Goal: Task Accomplishment & Management: Use online tool/utility

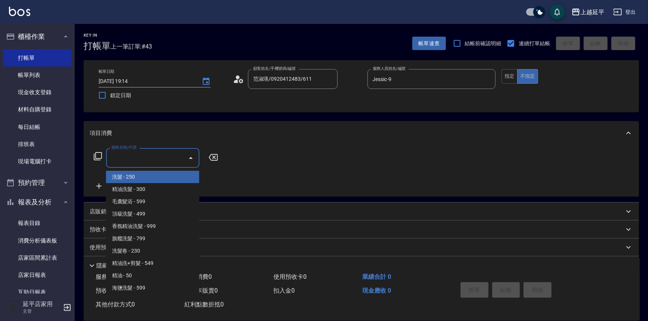
click at [169, 155] on input "服務名稱/代號" at bounding box center [146, 157] width 75 height 13
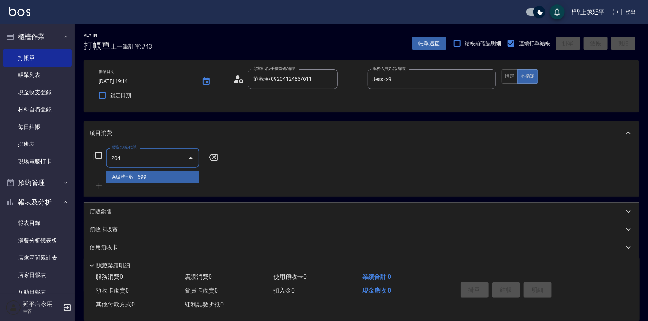
click at [164, 178] on span "A級洗+剪 - 599" at bounding box center [152, 177] width 93 height 12
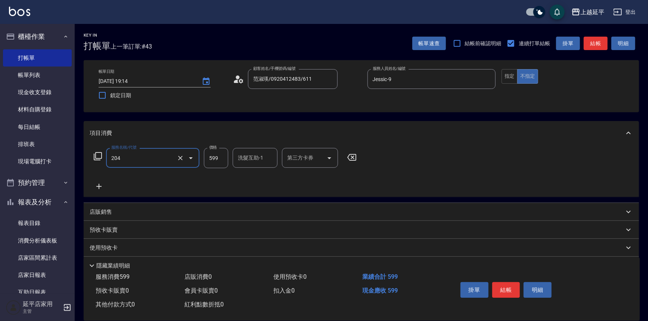
type input "A級洗+剪(204)"
click at [219, 159] on input "599" at bounding box center [216, 158] width 24 height 20
type input "499"
click at [517, 285] on button "結帳" at bounding box center [506, 290] width 28 height 16
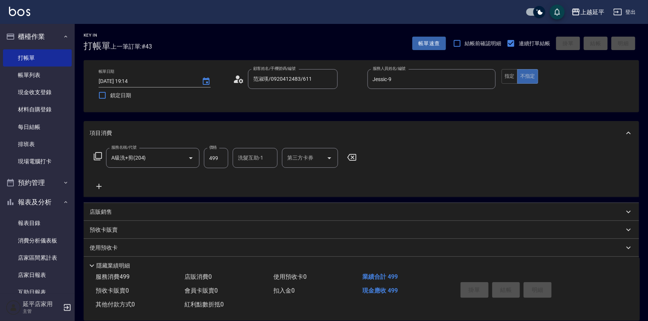
type input "[DATE] 19:47"
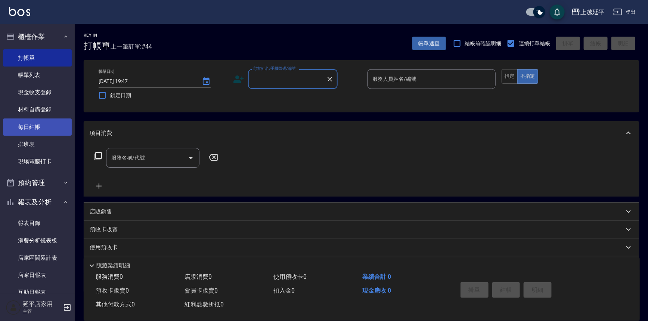
click at [21, 133] on link "每日結帳" at bounding box center [37, 126] width 69 height 17
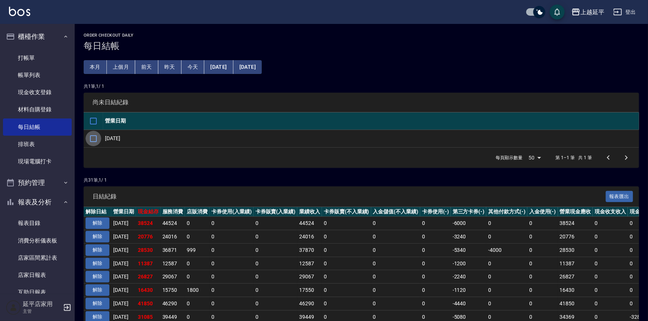
click at [92, 138] on input "checkbox" at bounding box center [93, 139] width 16 height 16
checkbox input "true"
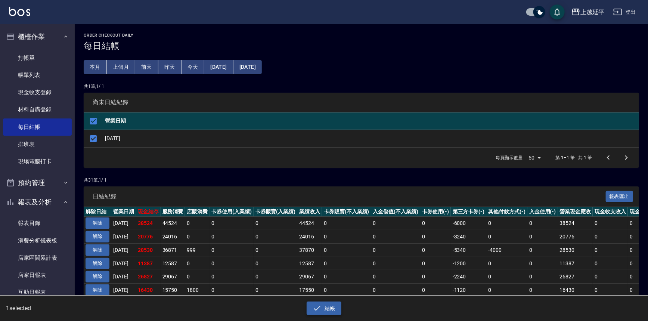
click at [324, 309] on button "結帳" at bounding box center [323, 308] width 35 height 14
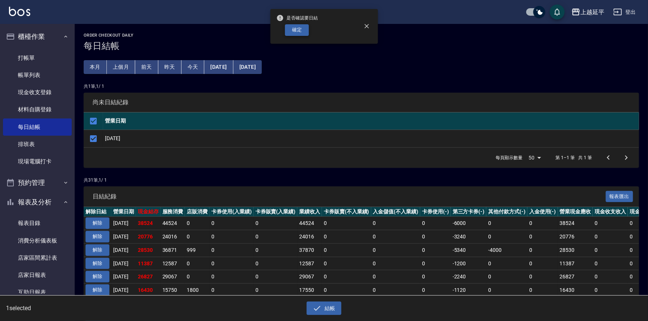
click at [295, 29] on button "確定" at bounding box center [297, 30] width 24 height 12
checkbox input "false"
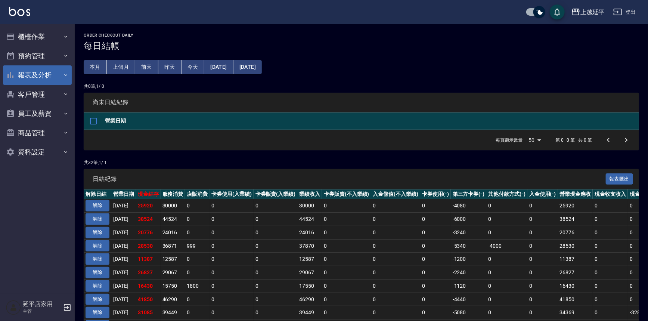
click at [32, 74] on button "報表及分析" at bounding box center [37, 74] width 69 height 19
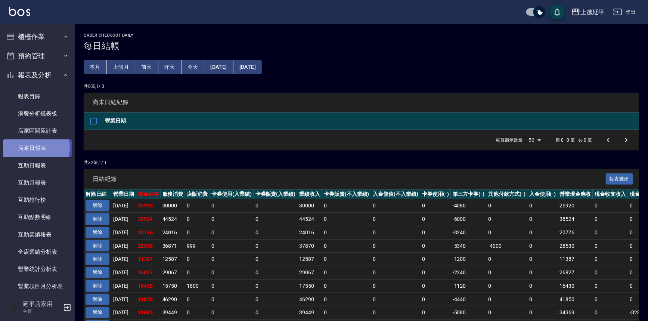
click at [32, 147] on link "店家日報表" at bounding box center [37, 147] width 69 height 17
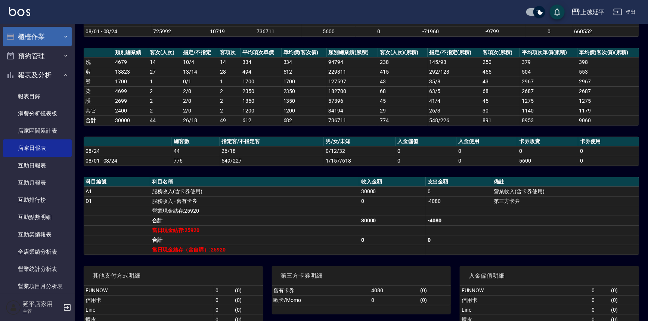
scroll to position [68, 0]
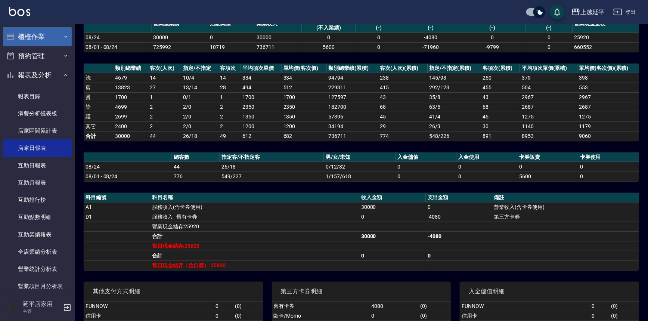
click at [29, 43] on button "櫃檯作業" at bounding box center [37, 36] width 69 height 19
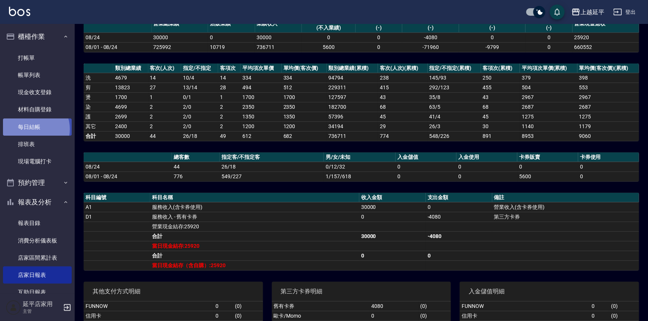
click at [32, 129] on link "每日結帳" at bounding box center [37, 126] width 69 height 17
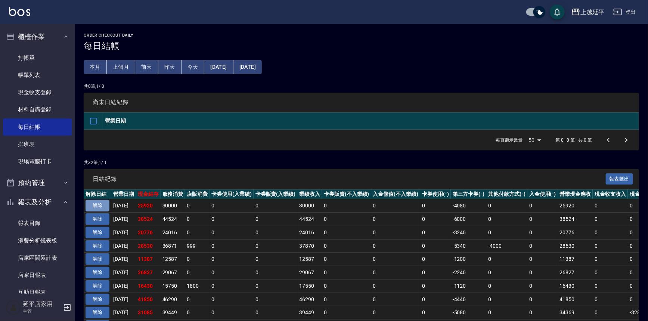
click at [105, 202] on button "解除" at bounding box center [97, 206] width 24 height 12
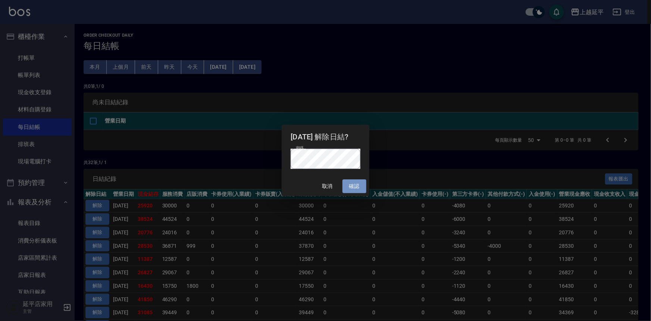
click at [358, 186] on button "確認" at bounding box center [355, 186] width 24 height 14
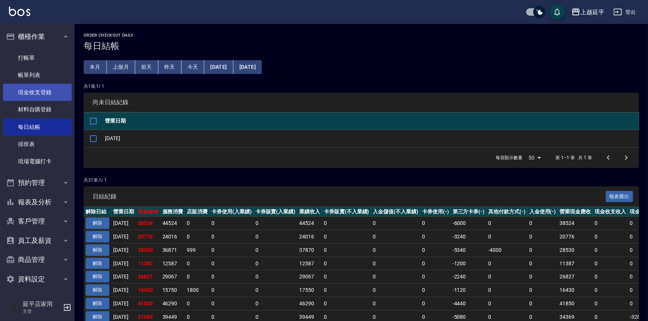
click at [36, 93] on link "現金收支登錄" at bounding box center [37, 92] width 69 height 17
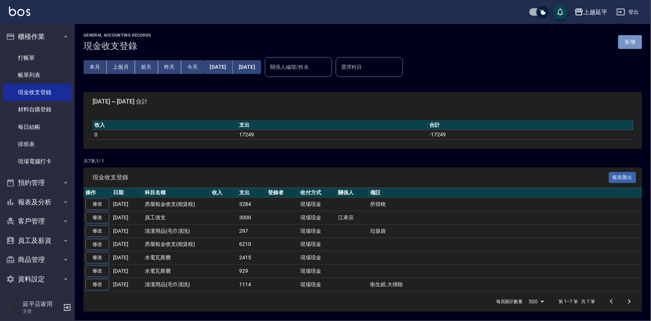
click at [630, 43] on button "新增" at bounding box center [631, 42] width 24 height 14
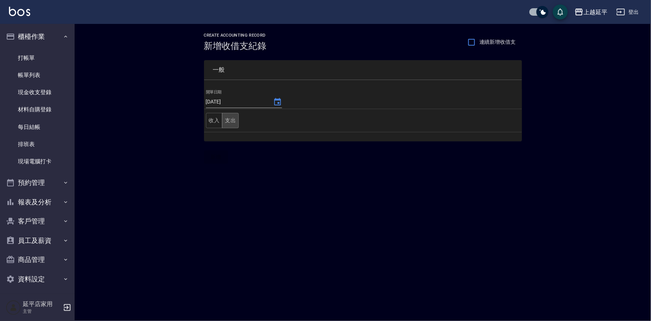
click at [231, 123] on button "支出" at bounding box center [230, 120] width 17 height 15
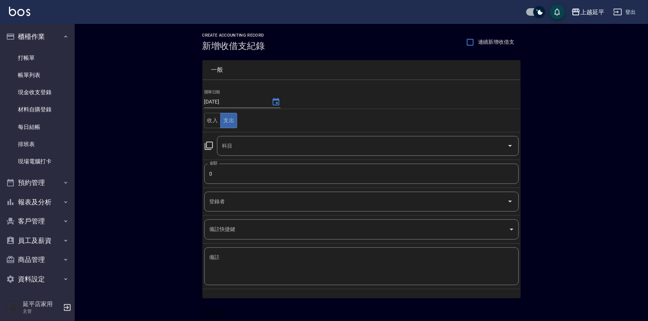
click at [209, 147] on icon at bounding box center [208, 145] width 9 height 9
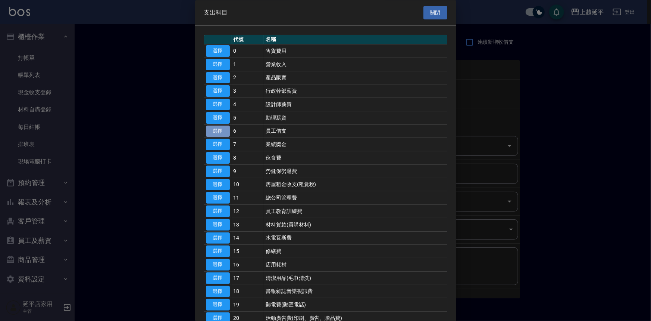
click at [224, 127] on button "選擇" at bounding box center [218, 131] width 24 height 12
type input "6 員工借支"
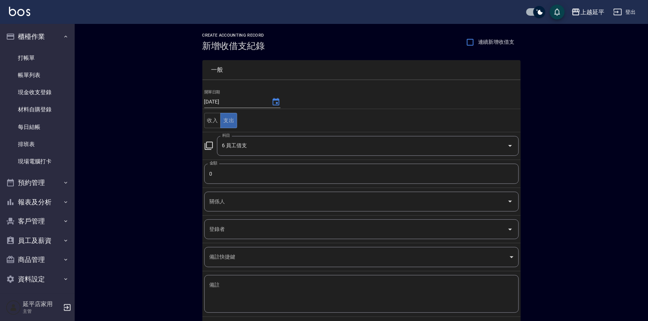
click at [225, 168] on input "0" at bounding box center [361, 173] width 314 height 20
type input "3000"
click at [225, 200] on input "關係人" at bounding box center [356, 201] width 296 height 13
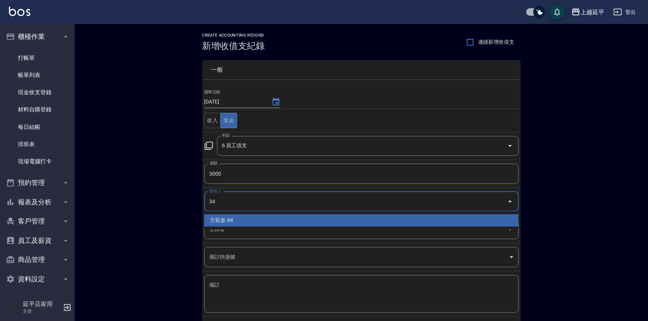
click at [229, 221] on li "方彩姿-34" at bounding box center [361, 220] width 314 height 12
type input "方彩姿-34"
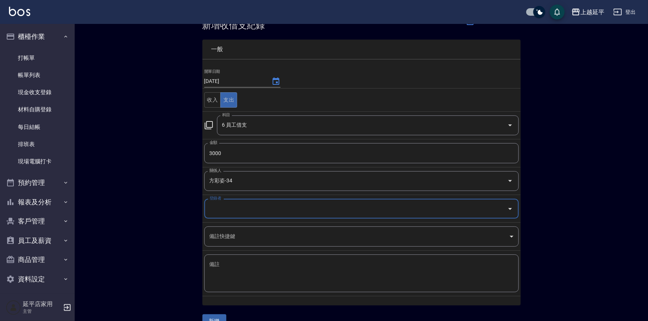
scroll to position [36, 0]
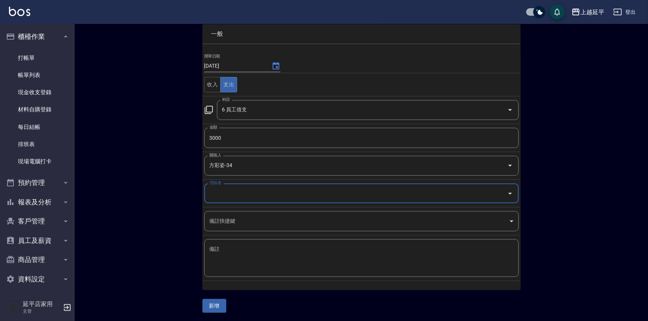
click at [218, 304] on button "新增" at bounding box center [214, 306] width 24 height 14
click at [31, 124] on link "每日結帳" at bounding box center [37, 126] width 69 height 17
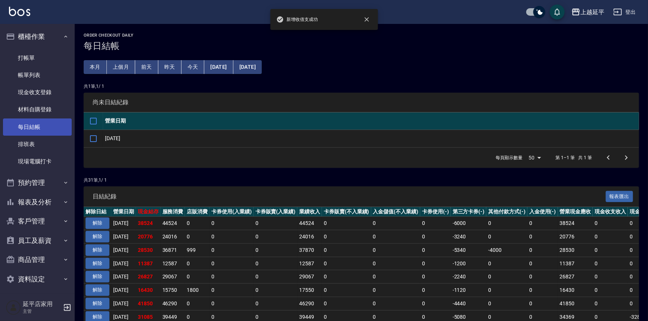
click at [31, 124] on link "每日結帳" at bounding box center [37, 126] width 69 height 17
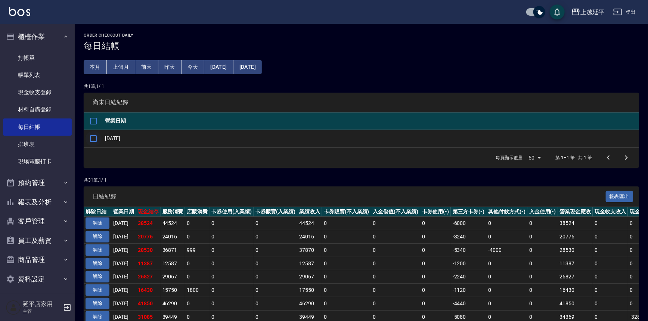
click at [95, 137] on input "checkbox" at bounding box center [93, 139] width 16 height 16
checkbox input "true"
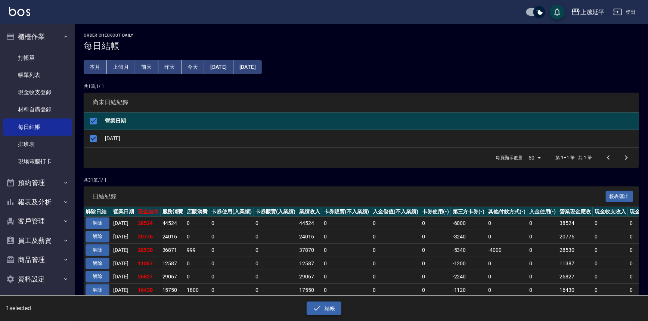
click at [322, 306] on button "結帳" at bounding box center [323, 308] width 35 height 14
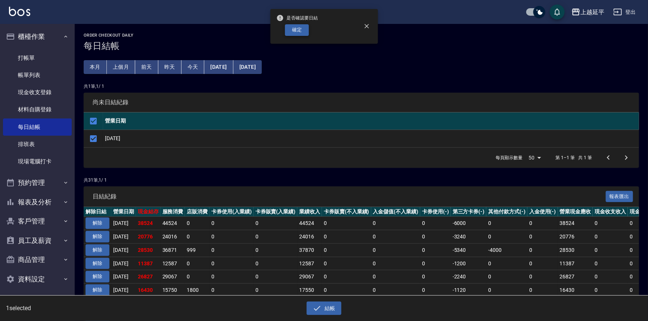
click at [300, 29] on button "確定" at bounding box center [297, 30] width 24 height 12
checkbox input "false"
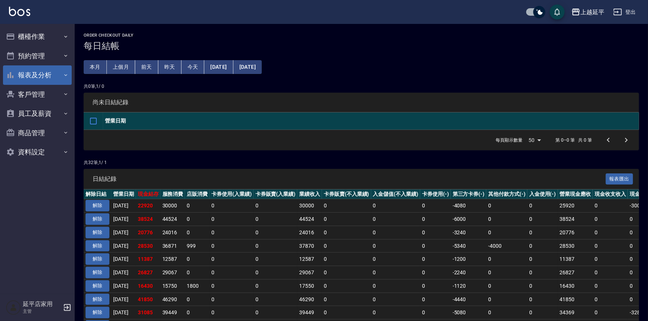
click at [31, 74] on button "報表及分析" at bounding box center [37, 74] width 69 height 19
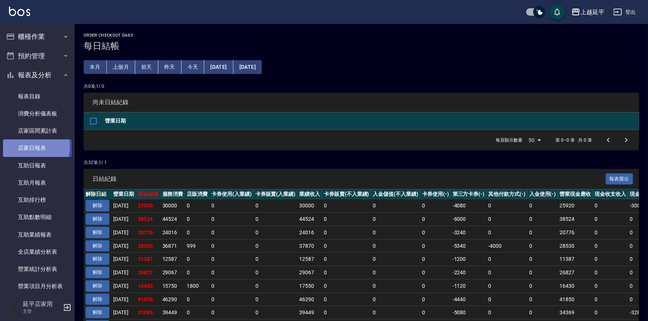
click at [26, 146] on link "店家日報表" at bounding box center [37, 147] width 69 height 17
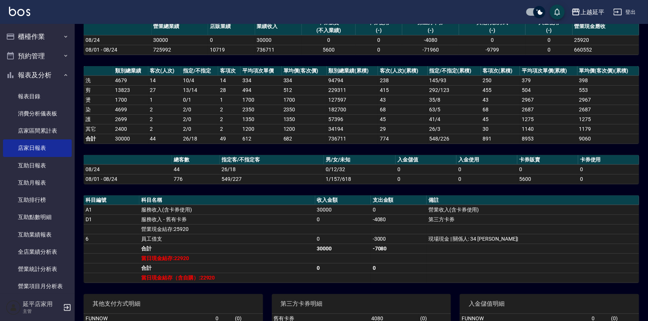
scroll to position [102, 0]
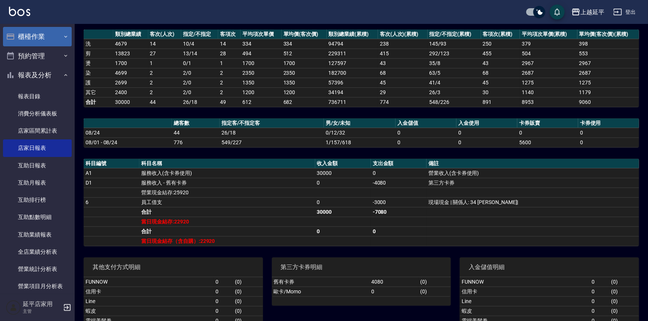
click at [30, 34] on button "櫃檯作業" at bounding box center [37, 36] width 69 height 19
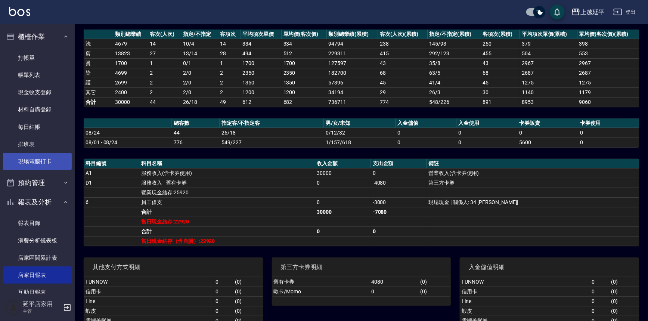
drag, startPoint x: 38, startPoint y: 164, endPoint x: 52, endPoint y: 162, distance: 13.2
click at [39, 165] on link "現場電腦打卡" at bounding box center [37, 161] width 69 height 17
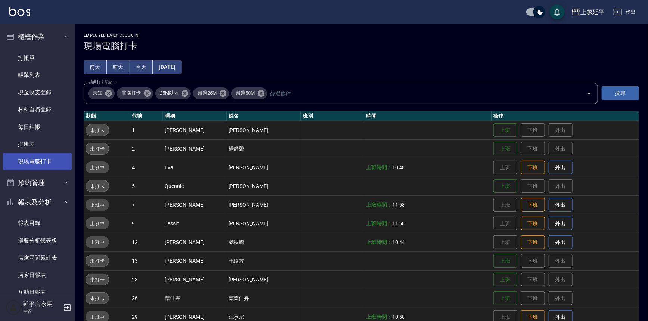
click at [3, 153] on link "現場電腦打卡" at bounding box center [37, 161] width 69 height 17
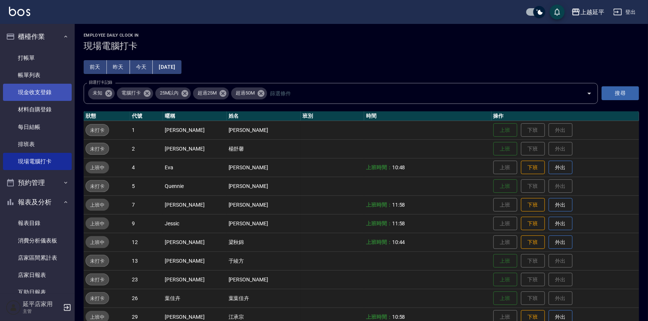
drag, startPoint x: 0, startPoint y: 80, endPoint x: 5, endPoint y: 97, distance: 17.0
click at [4, 88] on nav "櫃檯作業 打帳單 帳單列表 現金收支登錄 材料自購登錄 每日結帳 排班表 現場電腦打卡 預約管理 預約管理 單日預約紀錄 單週預約紀錄 報表及分析 報表目錄 …" at bounding box center [37, 159] width 75 height 270
click at [182, 143] on td "Jennifer" at bounding box center [194, 148] width 63 height 19
click at [175, 130] on td "李凱婷" at bounding box center [194, 130] width 63 height 19
drag, startPoint x: 167, startPoint y: 134, endPoint x: 380, endPoint y: 55, distance: 227.7
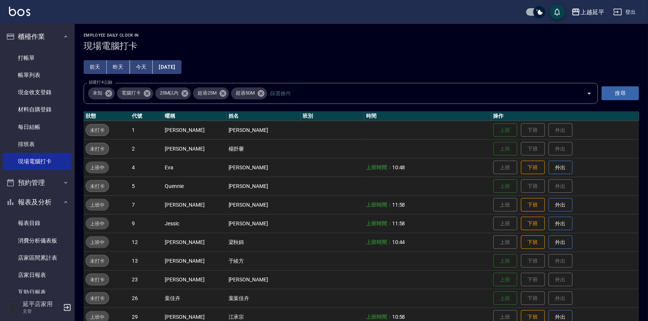
click at [380, 55] on div "Employee Daily Clock In 現場電腦打卡 前天 昨天 今天 2025/08/24 篩選打卡記錄 未知 電腦打卡 25M以內 超過25M 超…" at bounding box center [361, 226] width 573 height 405
click at [580, 149] on td "上班 下班 外出" at bounding box center [564, 148] width 147 height 19
click at [523, 168] on button "下班" at bounding box center [533, 167] width 24 height 13
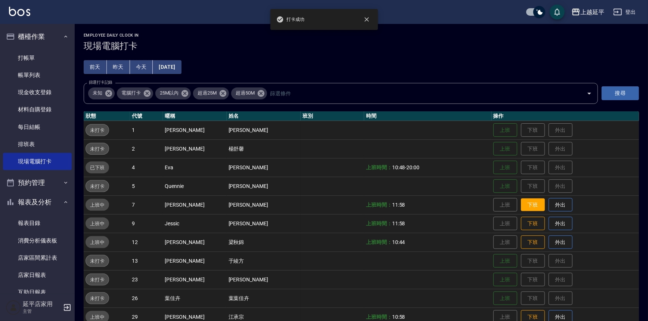
click at [526, 205] on button "下班" at bounding box center [533, 204] width 24 height 13
click at [523, 225] on button "下班" at bounding box center [533, 223] width 24 height 13
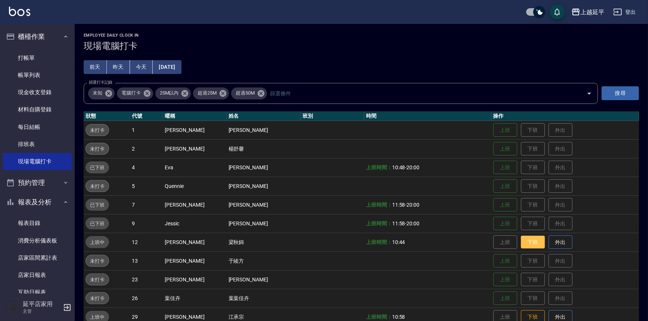
click at [521, 244] on button "下班" at bounding box center [533, 242] width 24 height 13
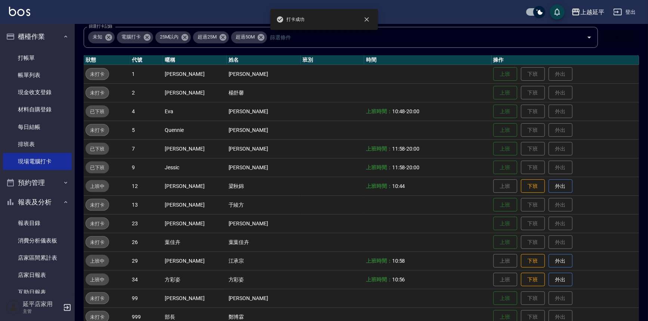
scroll to position [68, 0]
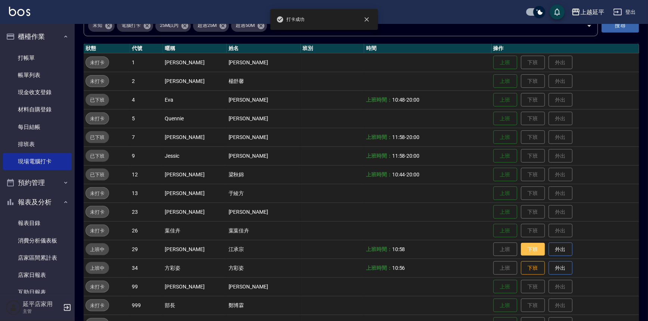
click at [521, 249] on button "下班" at bounding box center [533, 249] width 24 height 13
click at [524, 265] on button "下班" at bounding box center [533, 267] width 24 height 13
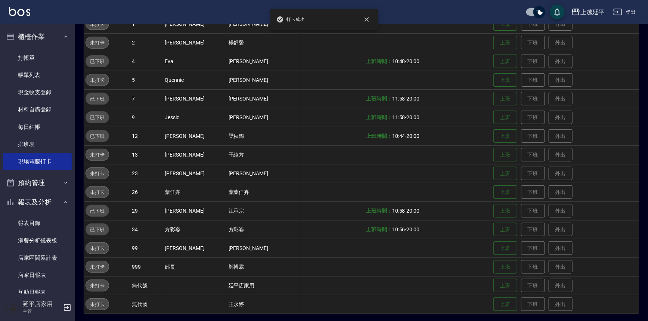
scroll to position [108, 0]
